Goal: Communication & Community: Answer question/provide support

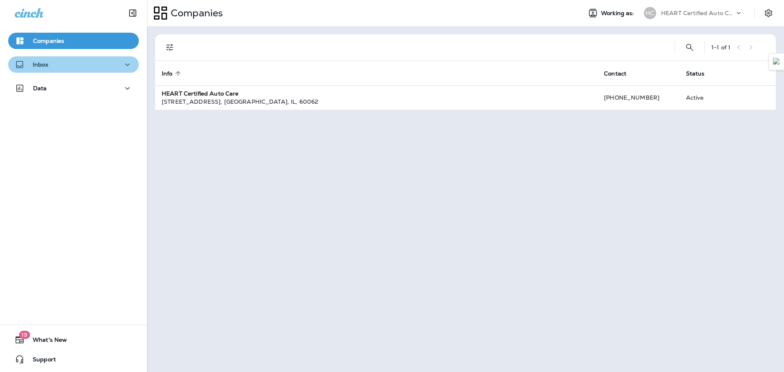
click at [82, 69] on div "Inbox" at bounding box center [74, 65] width 118 height 10
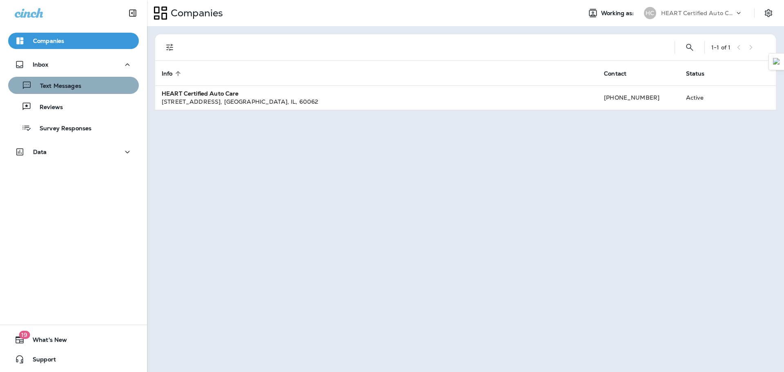
click at [75, 89] on p "Text Messages" at bounding box center [56, 87] width 49 height 8
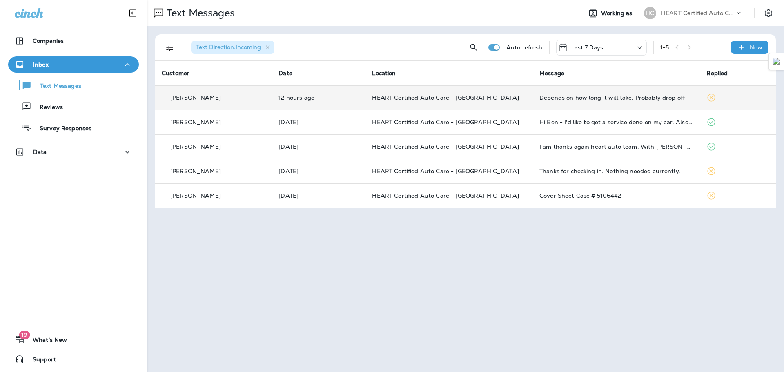
click at [606, 101] on td "Depends on how long it will take. Probably drop off" at bounding box center [616, 97] width 167 height 25
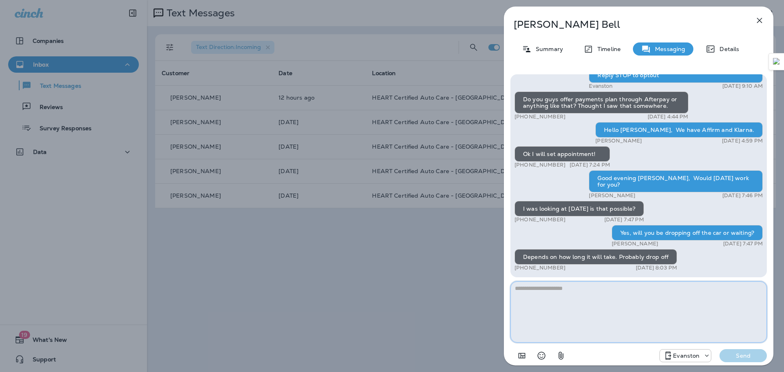
click at [536, 298] on textarea at bounding box center [639, 311] width 257 height 61
type textarea "*"
click at [519, 291] on textarea at bounding box center [639, 311] width 257 height 61
type textarea "**********"
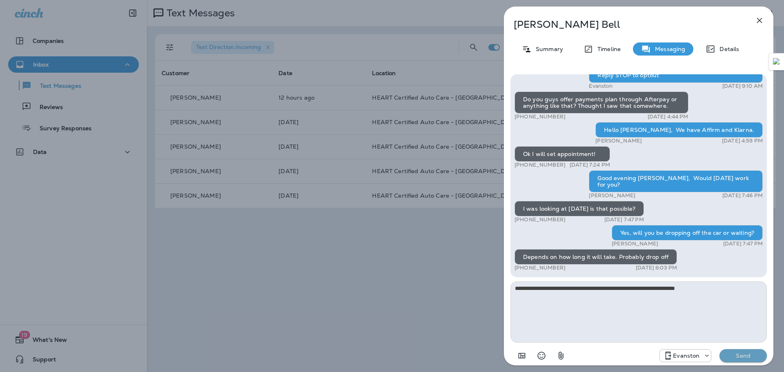
click at [746, 356] on p "Send" at bounding box center [743, 355] width 34 height 7
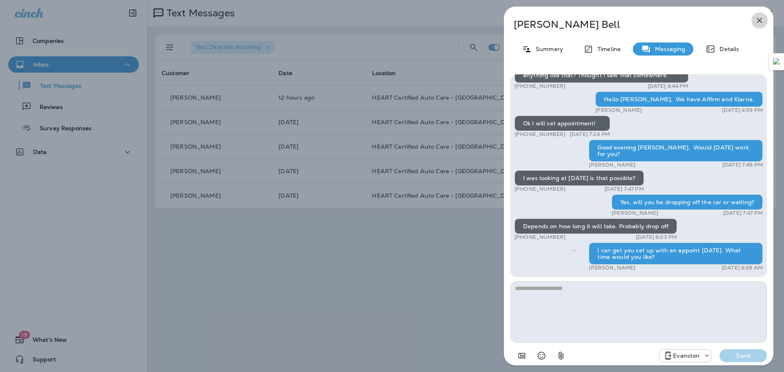
click at [767, 22] on button "button" at bounding box center [760, 20] width 16 height 16
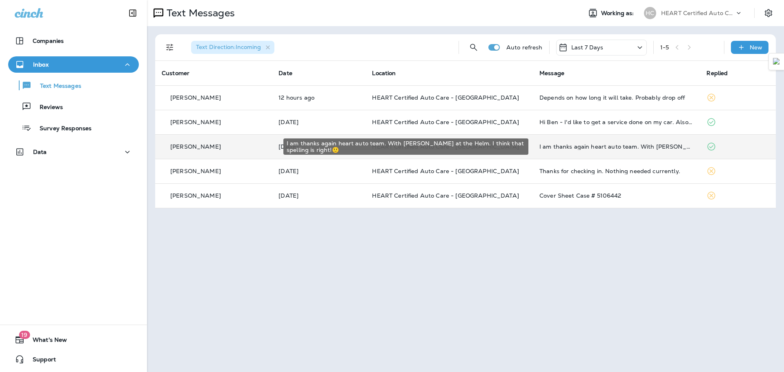
click at [643, 146] on div "I am thanks again heart auto team. With [PERSON_NAME] at the Helm. I think that…" at bounding box center [617, 146] width 154 height 7
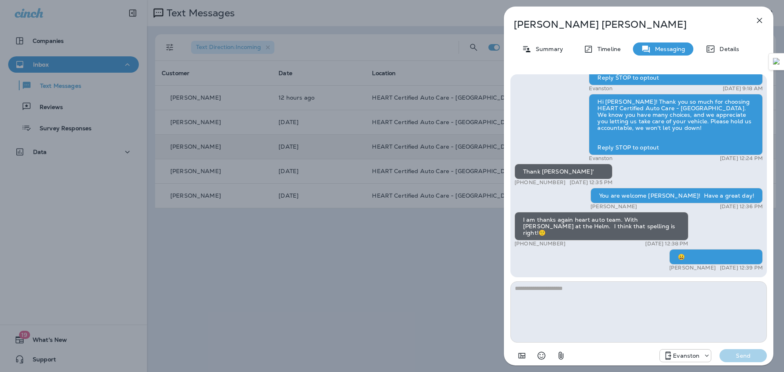
click at [762, 23] on icon "button" at bounding box center [759, 20] width 5 height 5
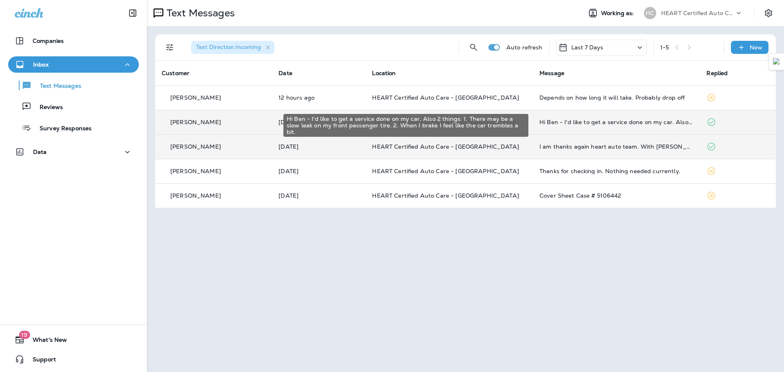
click at [605, 123] on div "Hi Ben - I'd like to get a service done on my car. Also 2 things: 1. There may …" at bounding box center [617, 122] width 154 height 7
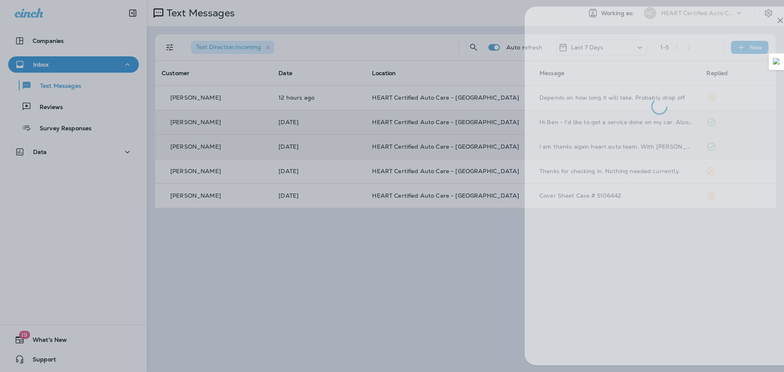
click at [449, 262] on div at bounding box center [413, 186] width 784 height 372
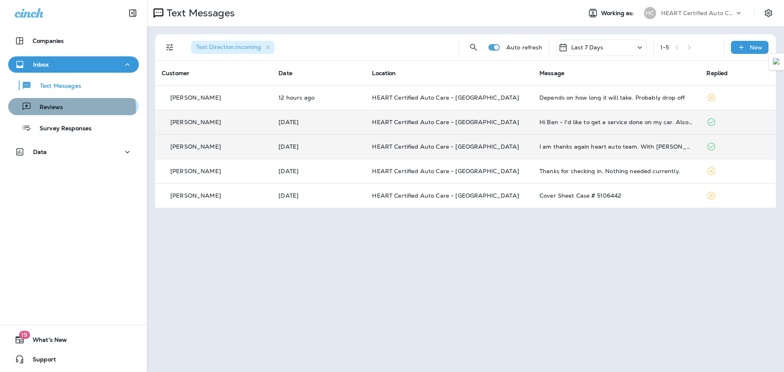
click at [71, 109] on div "Reviews" at bounding box center [73, 106] width 124 height 12
